Goal: Task Accomplishment & Management: Use online tool/utility

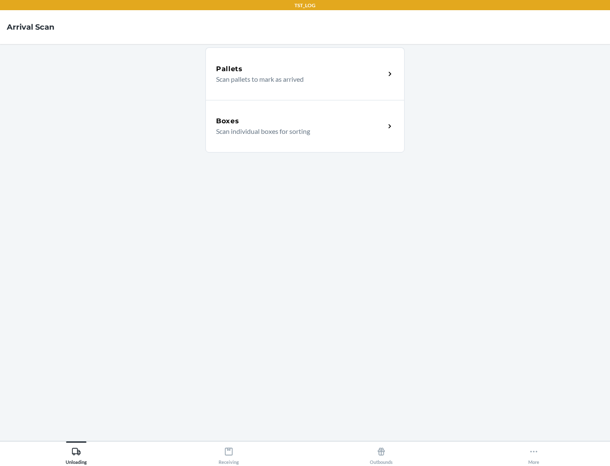
click at [300, 121] on div "Boxes" at bounding box center [300, 121] width 169 height 10
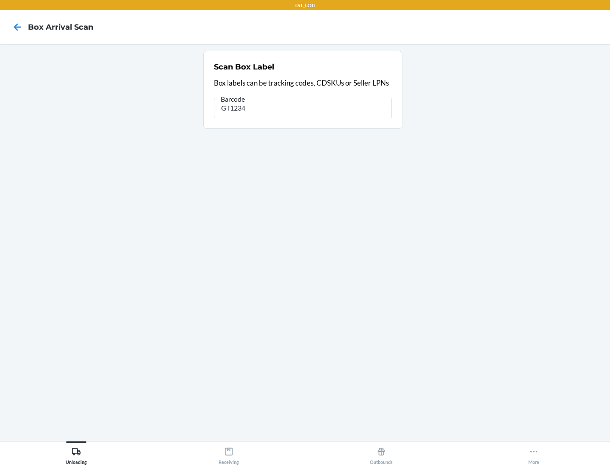
type input "GT1234"
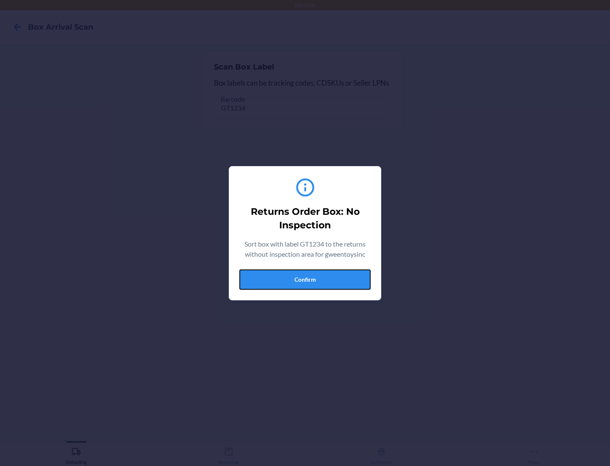
click at [305, 279] on button "Confirm" at bounding box center [304, 279] width 131 height 20
